Goal: Task Accomplishment & Management: Use online tool/utility

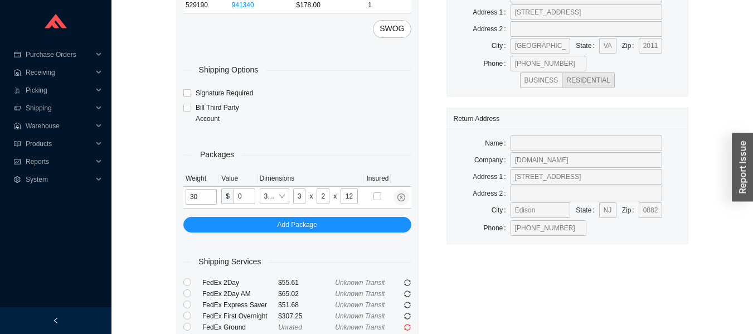
type input "25"
type input "26"
type input "20"
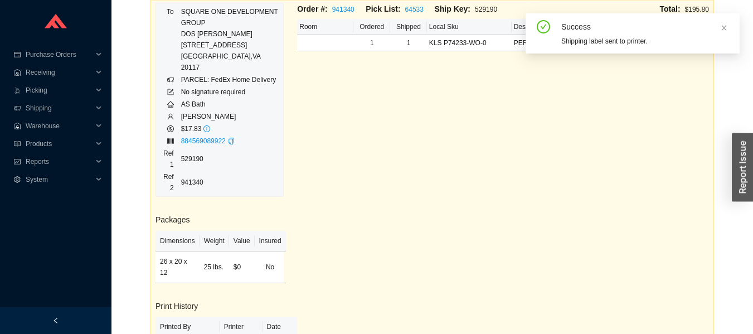
scroll to position [206, 0]
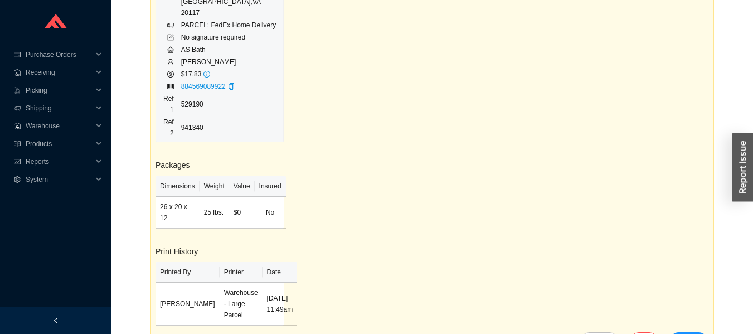
click at [290, 132] on div "To SQUARE ONE DEVELOPMENT GROUP DOS [PERSON_NAME] [STREET_ADDRESS] PARCEL: FedE…" at bounding box center [220, 145] width 142 height 394
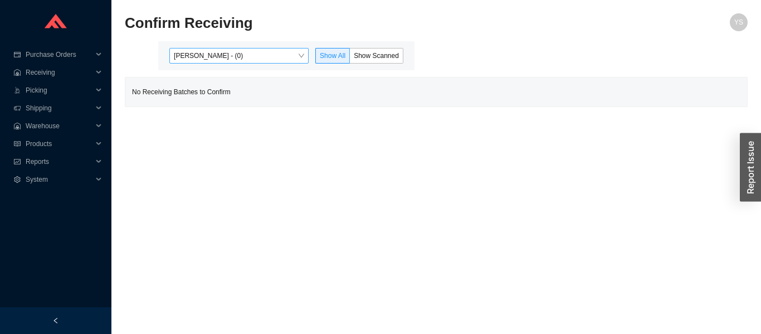
click at [213, 51] on span "[PERSON_NAME] - (0)" at bounding box center [239, 55] width 130 height 14
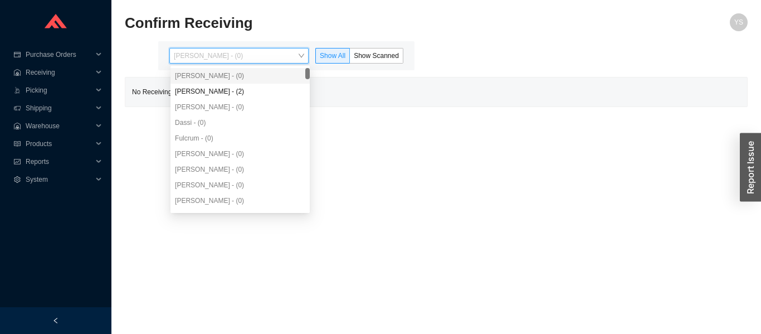
click at [193, 93] on div "Angel Negron - (2)" at bounding box center [240, 91] width 130 height 10
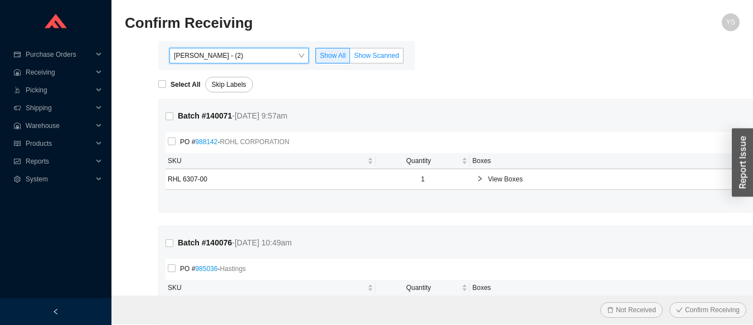
click at [366, 58] on span "Show Scanned" at bounding box center [376, 56] width 45 height 8
click at [350, 58] on input "Show Scanned" at bounding box center [350, 58] width 0 height 0
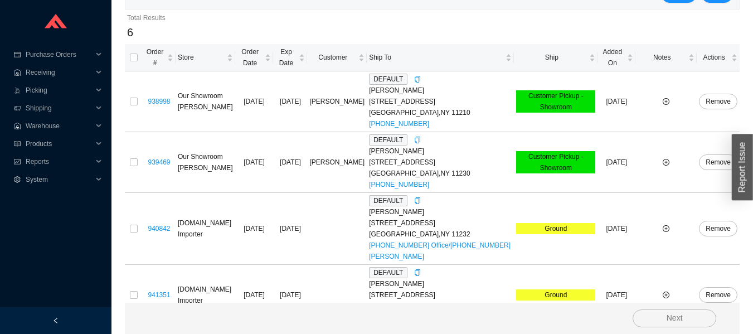
scroll to position [307, 0]
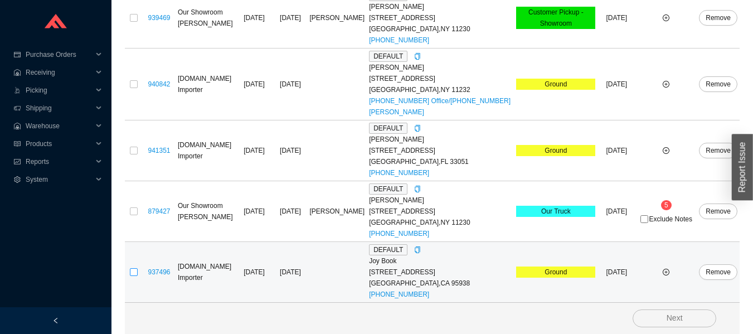
click at [134, 272] on input "checkbox" at bounding box center [134, 272] width 8 height 8
checkbox input "true"
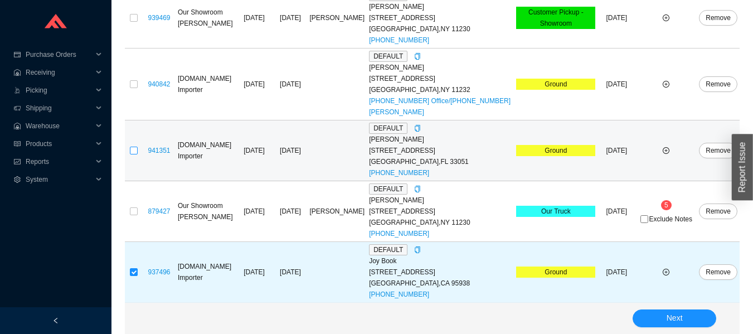
click at [134, 152] on input "checkbox" at bounding box center [134, 151] width 8 height 8
checkbox input "true"
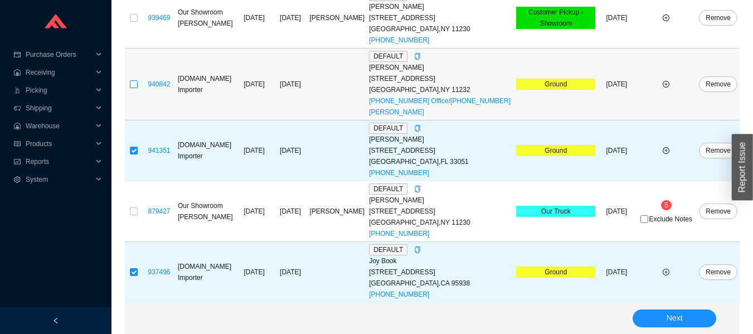
click at [132, 82] on input "checkbox" at bounding box center [134, 84] width 8 height 8
checkbox input "true"
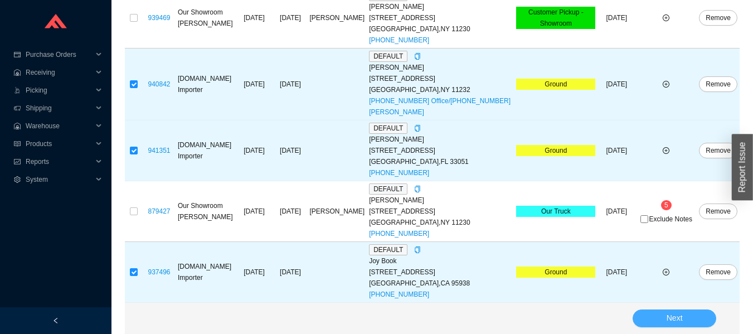
click at [674, 322] on span "Next" at bounding box center [675, 318] width 16 height 13
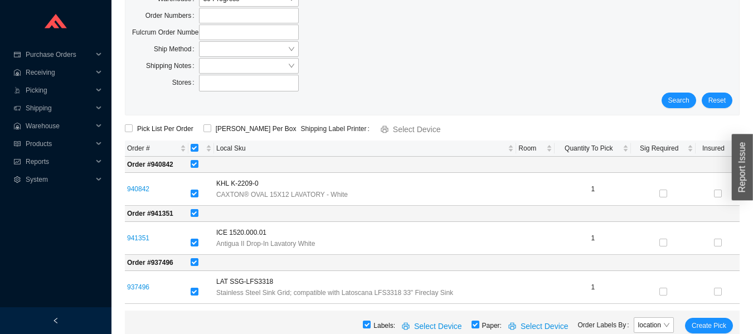
scroll to position [57, 0]
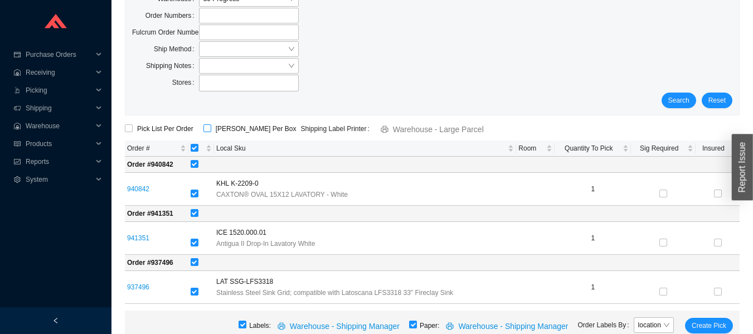
click at [205, 129] on input "ShipKey Per Box" at bounding box center [207, 128] width 8 height 8
checkbox input "true"
click at [708, 324] on span "Create Pick" at bounding box center [709, 325] width 35 height 11
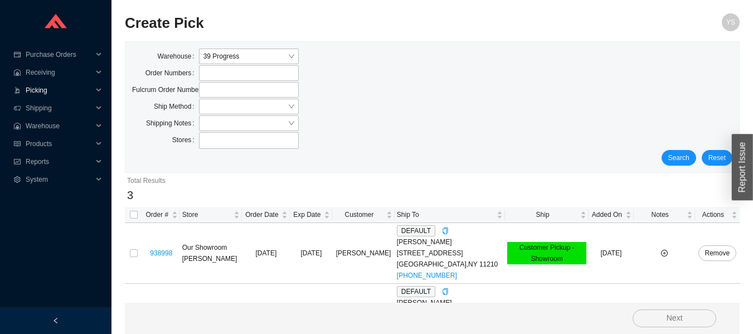
click at [48, 88] on span "Picking" at bounding box center [59, 90] width 67 height 18
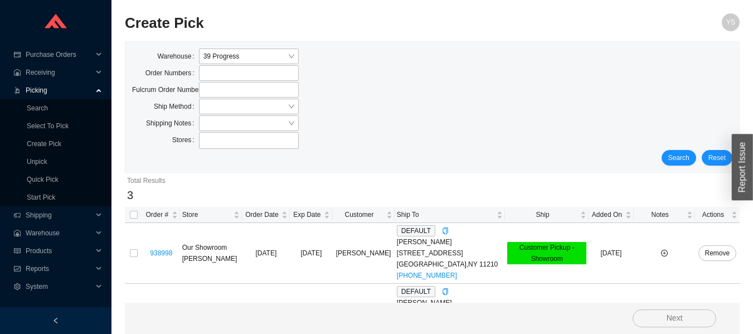
click at [45, 198] on link "Start Pick" at bounding box center [41, 197] width 28 height 8
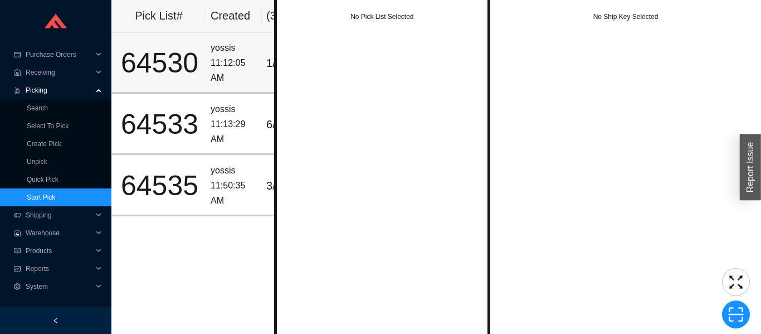
click at [213, 59] on div "11:12:05 AM" at bounding box center [234, 71] width 47 height 30
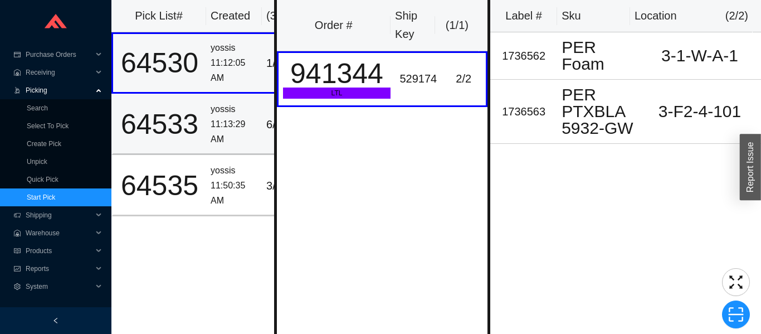
click at [215, 114] on div "yossis" at bounding box center [234, 109] width 47 height 15
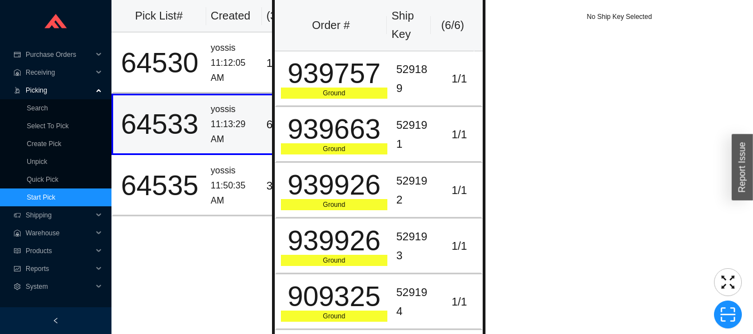
click at [210, 172] on td "yossis 11:50:35 AM" at bounding box center [234, 185] width 56 height 61
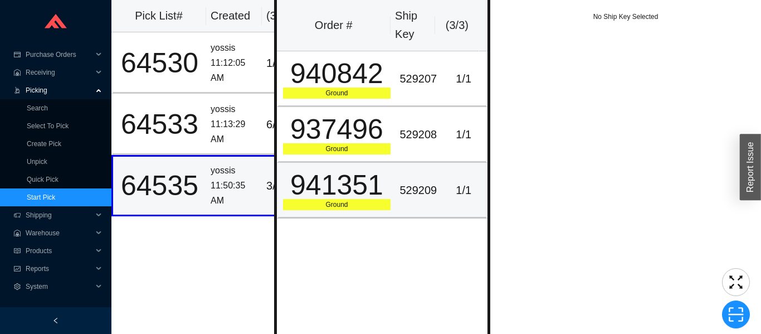
click at [354, 206] on div "Ground" at bounding box center [337, 204] width 108 height 11
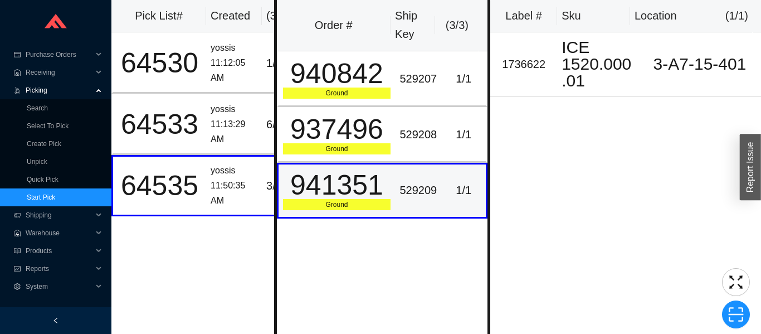
click at [377, 124] on div "937496" at bounding box center [337, 129] width 108 height 28
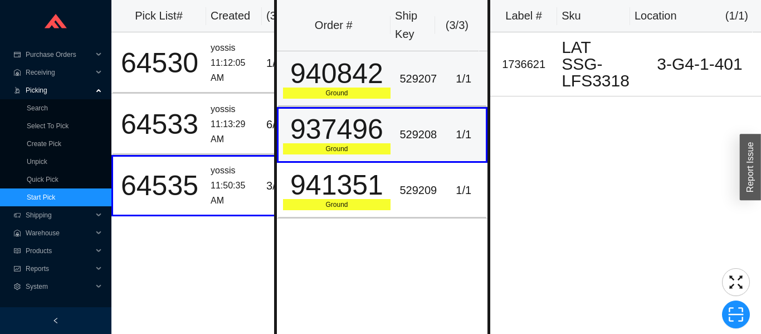
click at [388, 75] on td "940842 Ground" at bounding box center [336, 79] width 119 height 56
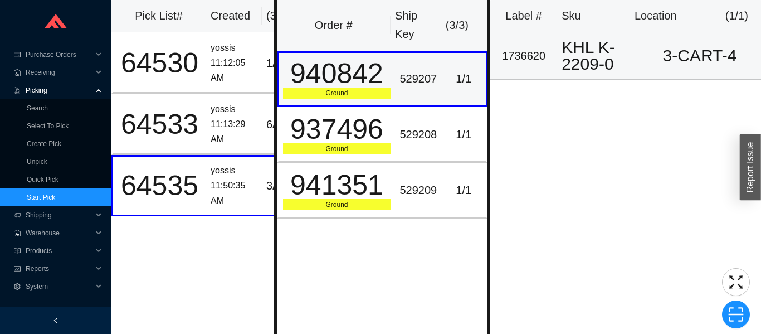
click at [541, 56] on div "1736620" at bounding box center [524, 56] width 58 height 18
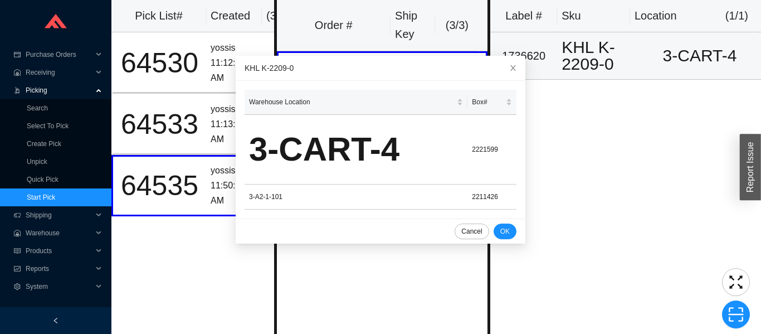
click at [568, 171] on div "Label # Sku Location ( 1 / 1 ) 1736620 KHL K-2209-0 3-CART-4" at bounding box center [625, 167] width 271 height 334
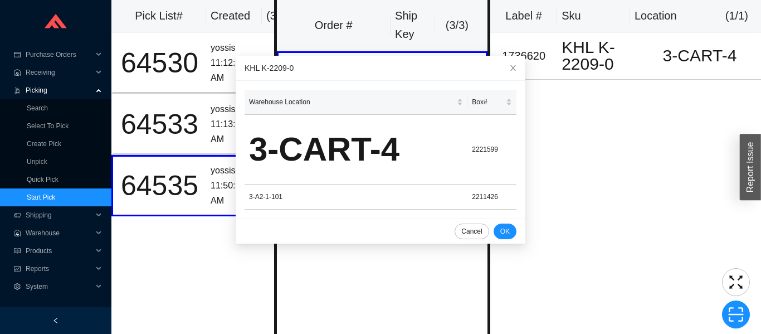
click at [501, 76] on span "Close" at bounding box center [513, 68] width 25 height 25
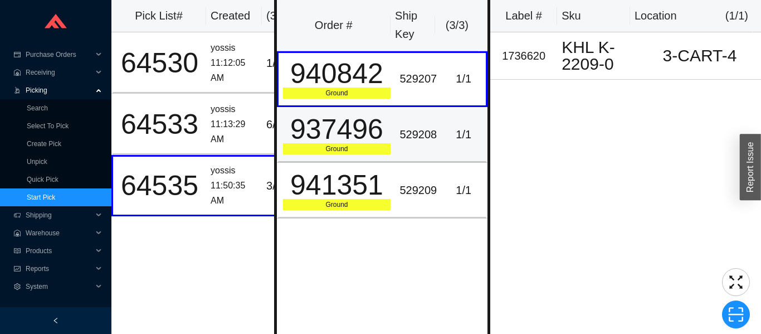
click at [337, 135] on div "937496" at bounding box center [337, 129] width 108 height 28
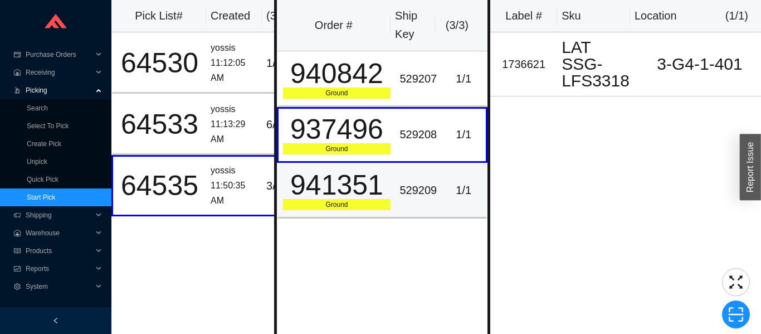
click at [395, 178] on td "529209" at bounding box center [418, 191] width 46 height 56
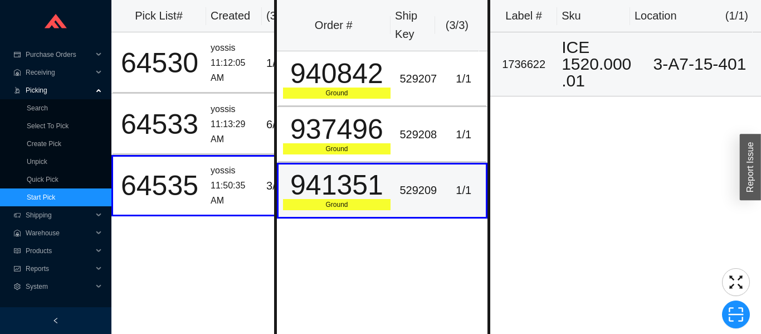
click at [564, 66] on div "ICE 1520.000.01" at bounding box center [598, 64] width 72 height 50
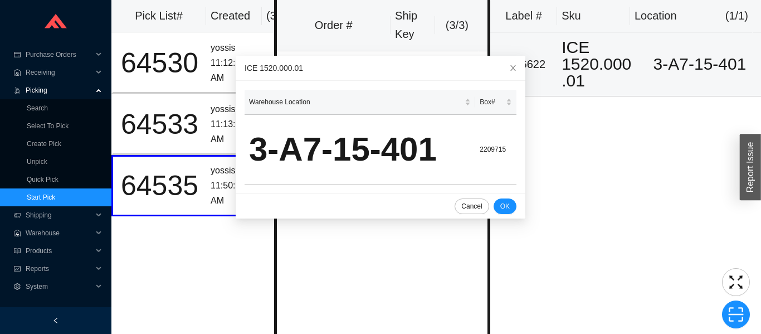
click at [614, 175] on div "Label # Sku Location ( 1 / 1 ) 1736622 ICE 1520.000.01 3-A7-15-401" at bounding box center [625, 167] width 271 height 334
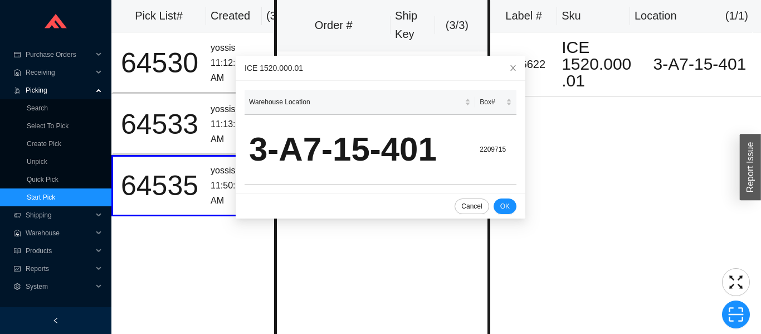
click at [509, 65] on icon "close" at bounding box center [513, 68] width 8 height 8
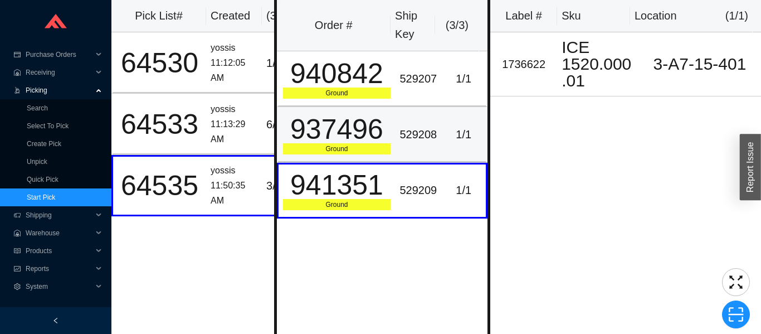
click at [367, 134] on div "937496" at bounding box center [337, 129] width 108 height 28
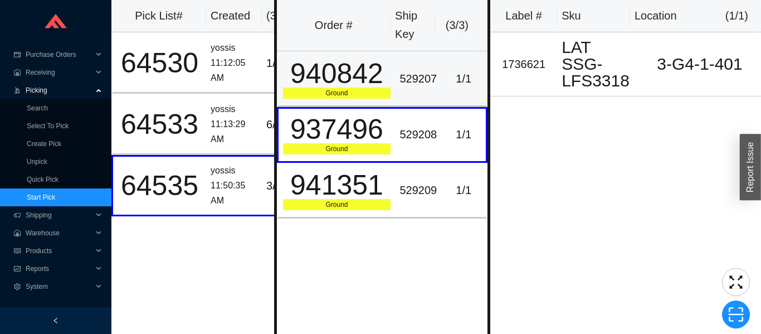
click at [402, 80] on div "529207" at bounding box center [418, 79] width 37 height 18
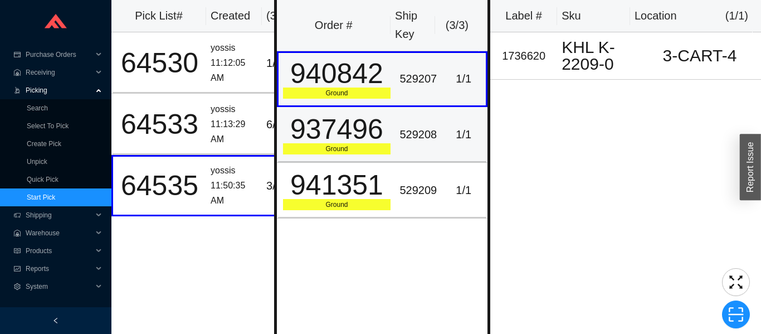
click at [427, 129] on div "529208" at bounding box center [418, 134] width 37 height 18
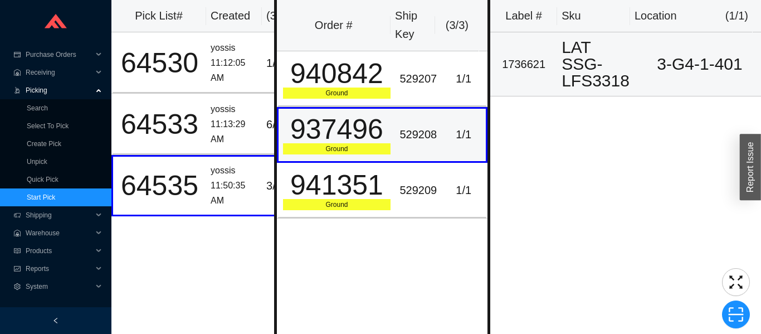
click at [577, 64] on div "LAT SSG-LFS3318" at bounding box center [598, 64] width 72 height 50
